Goal: Information Seeking & Learning: Find specific page/section

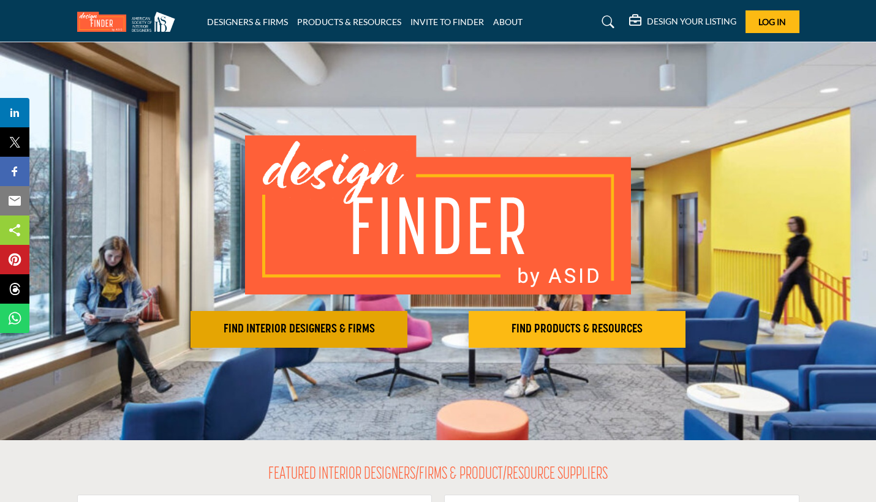
click at [352, 338] on button "FIND INTERIOR DESIGNERS & FIRMS" at bounding box center [299, 329] width 217 height 37
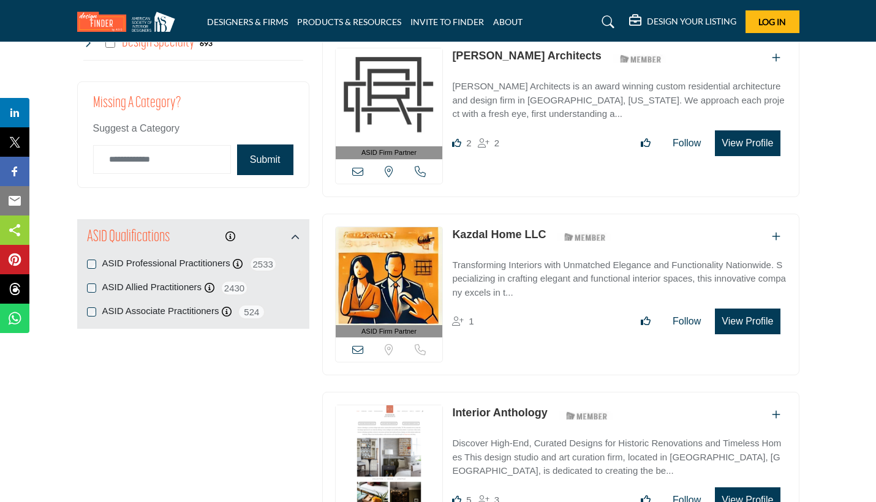
scroll to position [1193, 0]
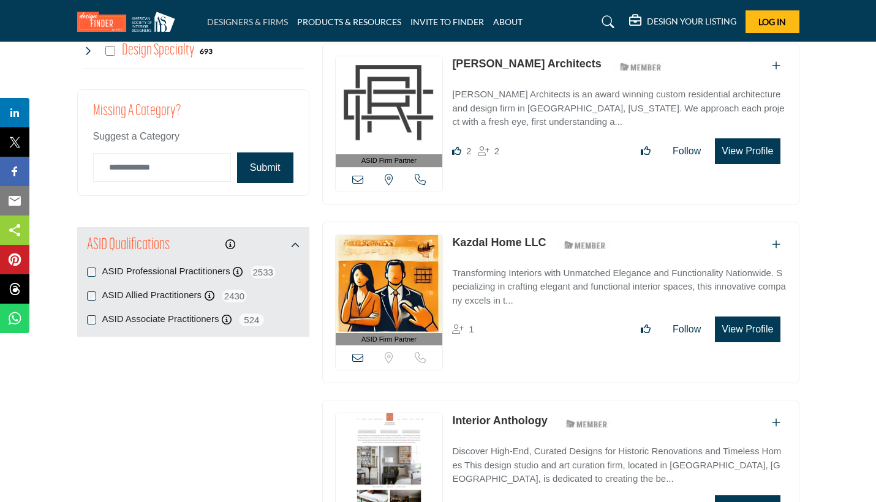
click at [253, 21] on link "DESIGNERS & FIRMS" at bounding box center [247, 22] width 81 height 10
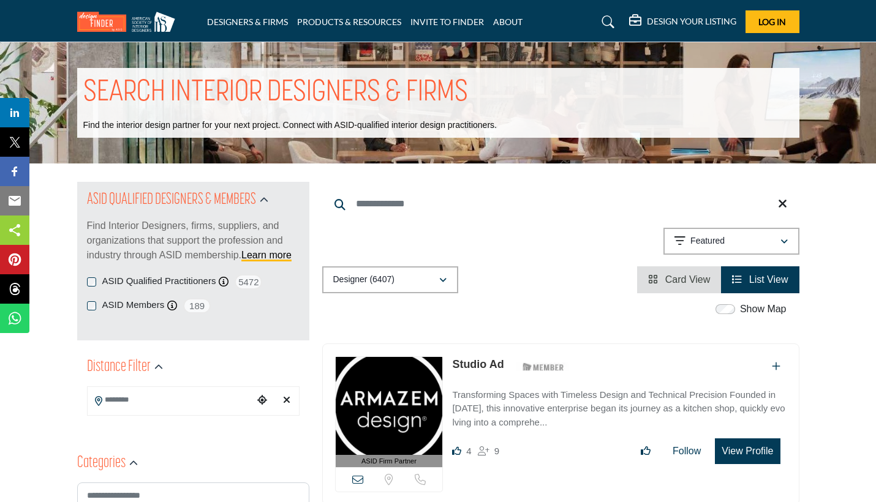
click at [608, 21] on icon at bounding box center [608, 22] width 12 height 12
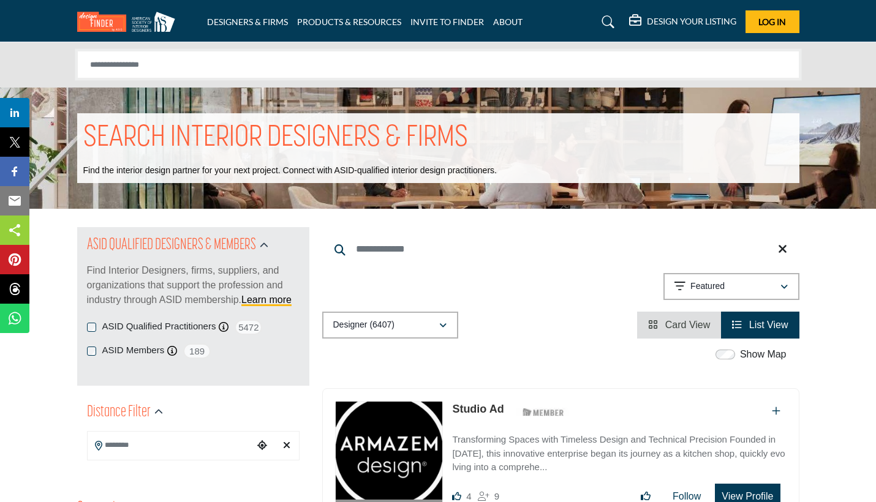
click at [564, 67] on input "Search Solutions" at bounding box center [438, 65] width 722 height 28
type input "**********"
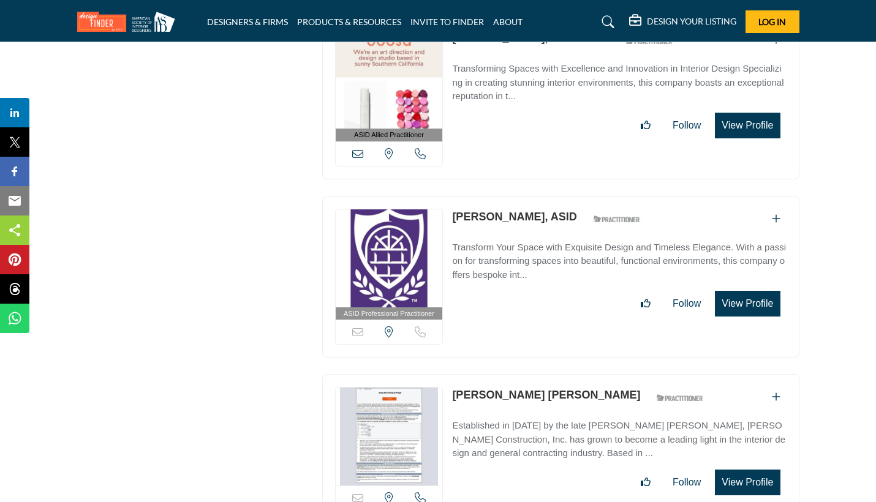
scroll to position [5631, 0]
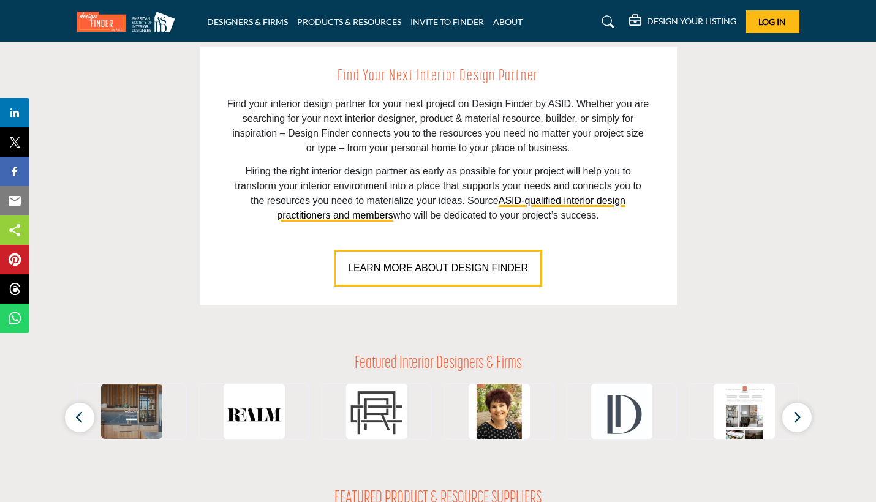
scroll to position [849, 0]
click at [281, 18] on link "DESIGNERS & FIRMS" at bounding box center [247, 22] width 81 height 10
